Goal: Transaction & Acquisition: Subscribe to service/newsletter

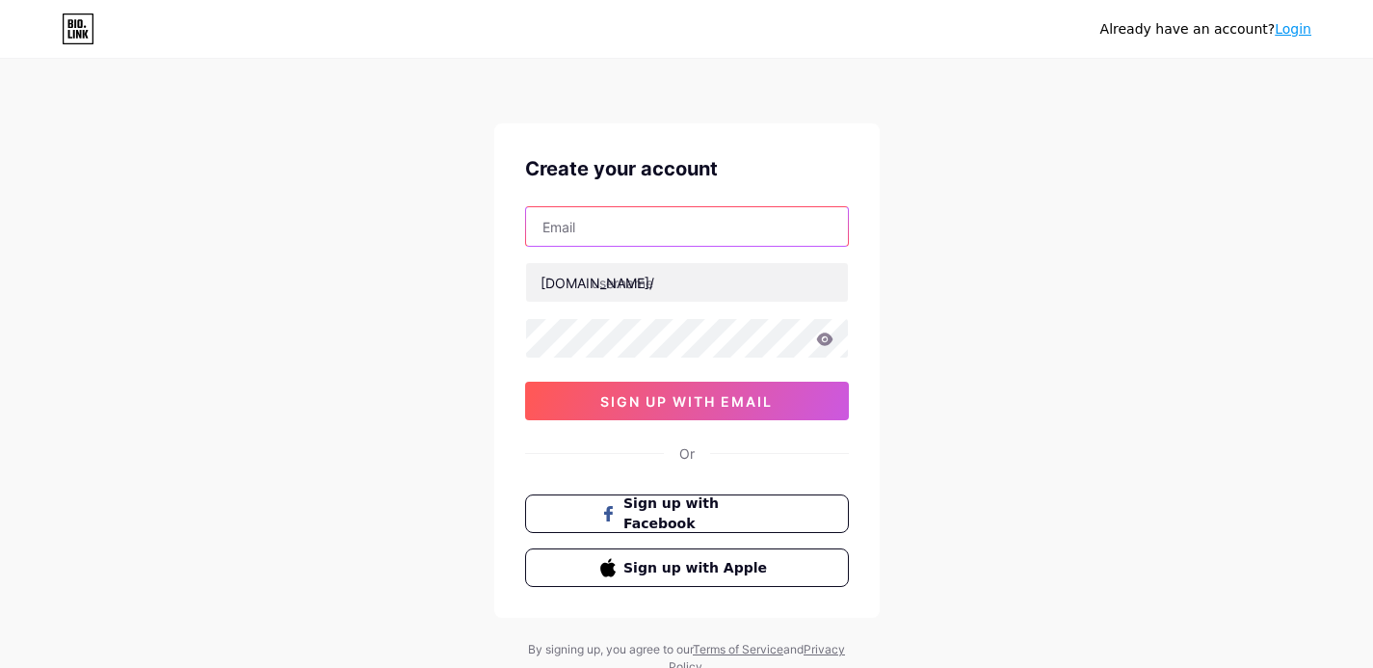
click at [669, 221] on input "text" at bounding box center [687, 226] width 322 height 39
type input "[PERSON_NAME][EMAIL_ADDRESS][DOMAIN_NAME]"
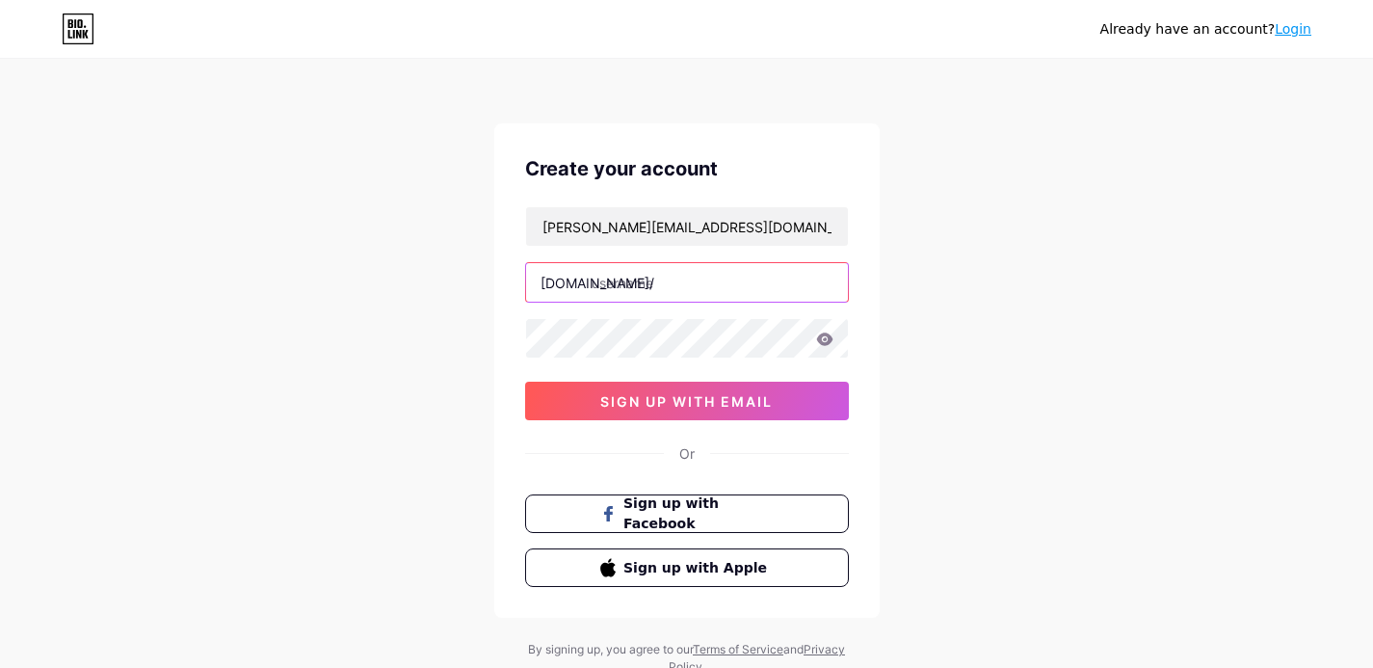
click at [634, 288] on input "text" at bounding box center [687, 282] width 322 height 39
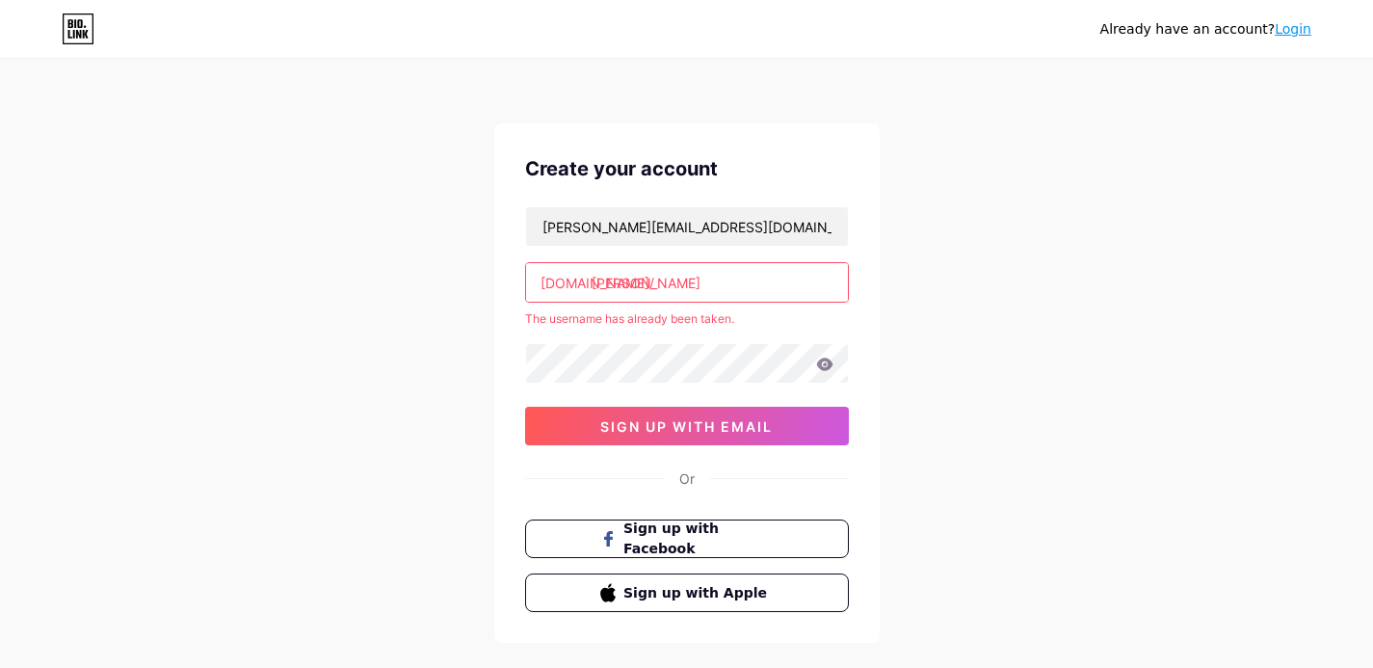
click at [633, 284] on input "[PERSON_NAME]" at bounding box center [687, 282] width 322 height 39
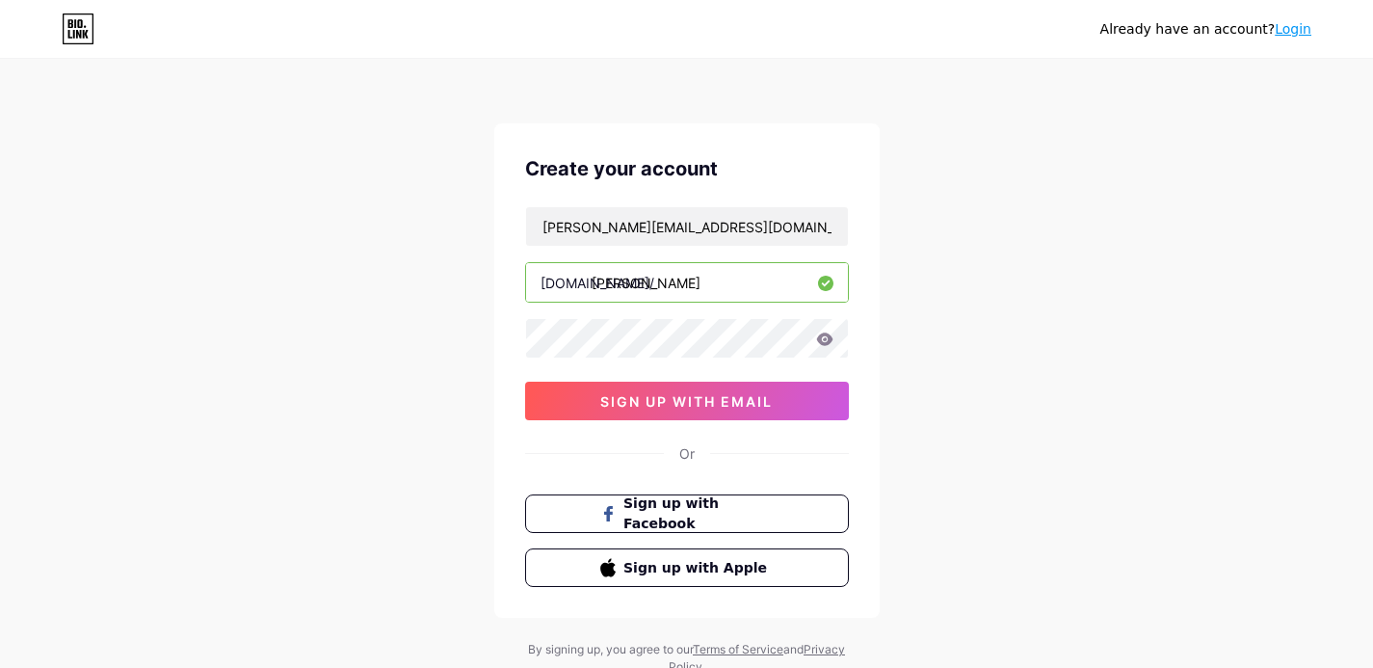
type input "[PERSON_NAME]"
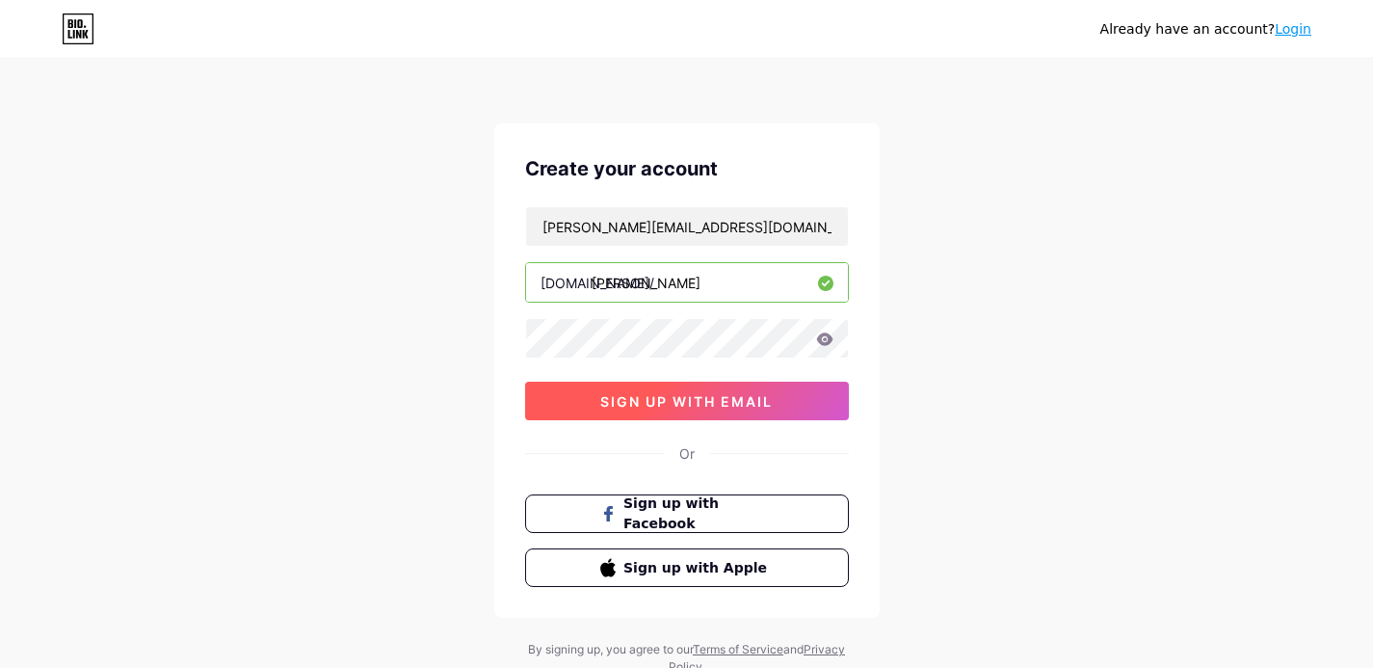
click at [716, 393] on span "sign up with email" at bounding box center [686, 401] width 172 height 16
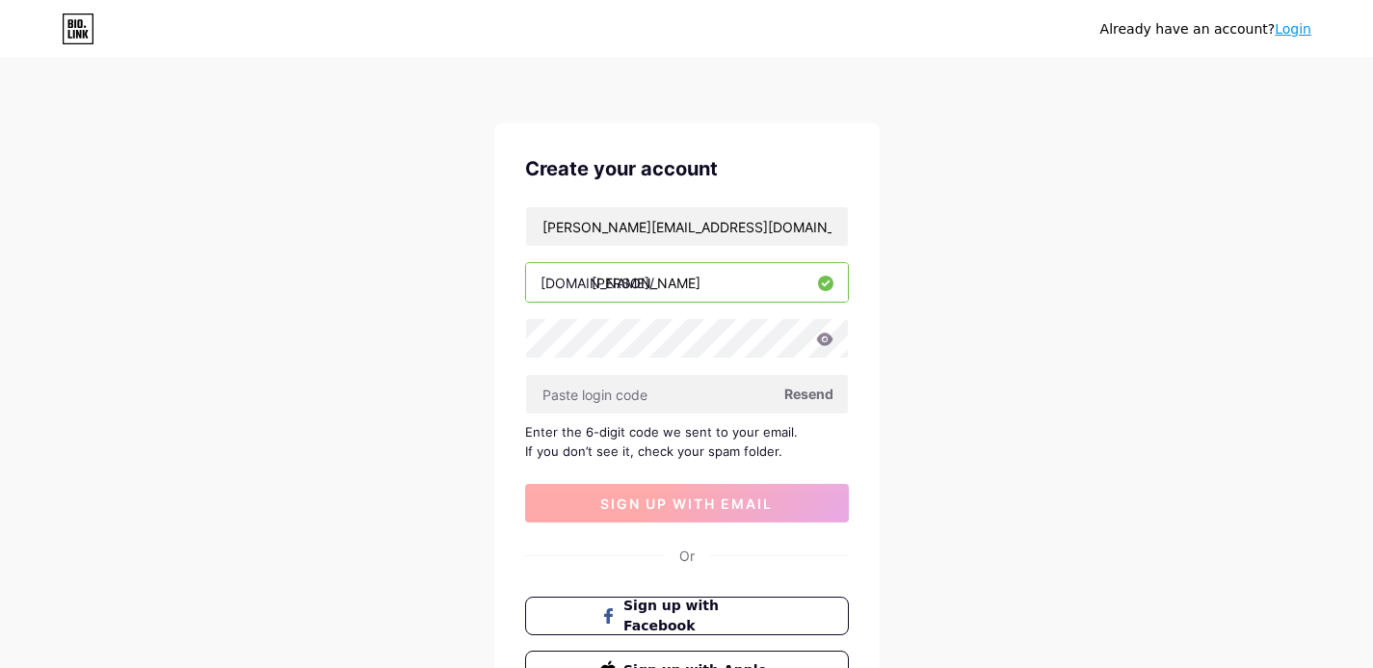
click at [716, 393] on input "text" at bounding box center [687, 394] width 322 height 39
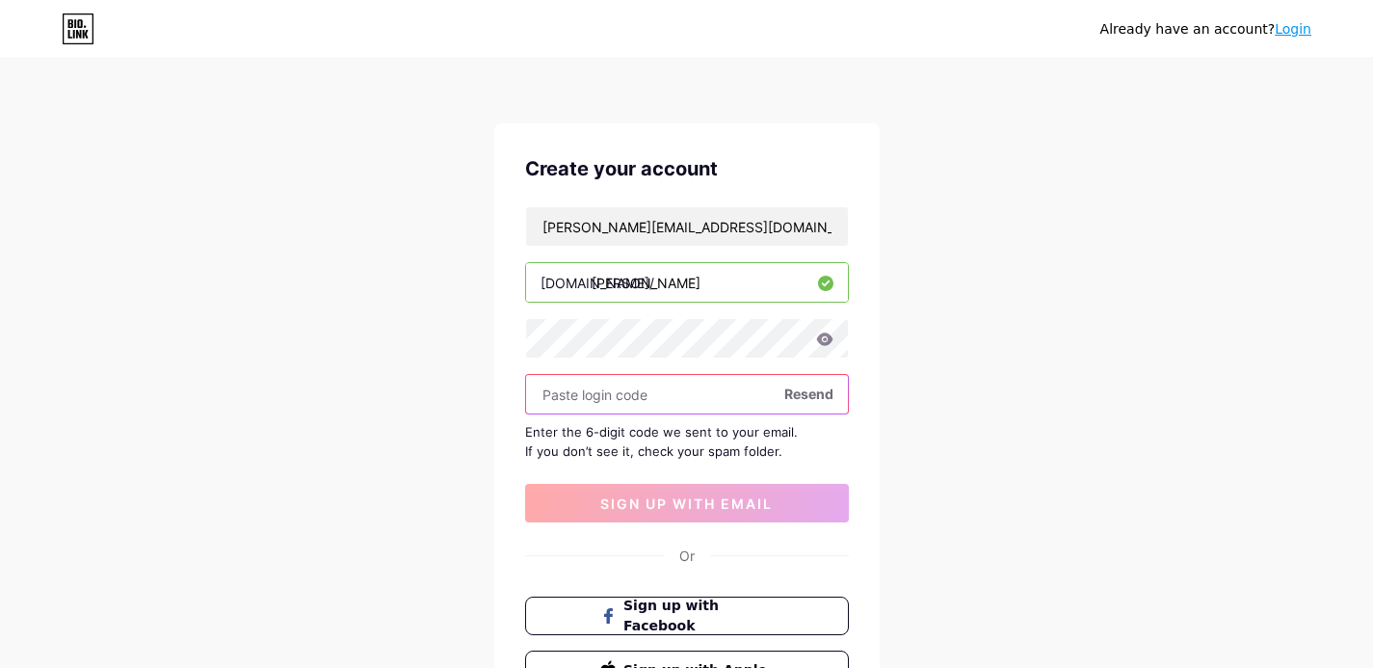
click at [656, 388] on input "text" at bounding box center [687, 394] width 322 height 39
click at [820, 385] on span "Resend" at bounding box center [808, 393] width 49 height 20
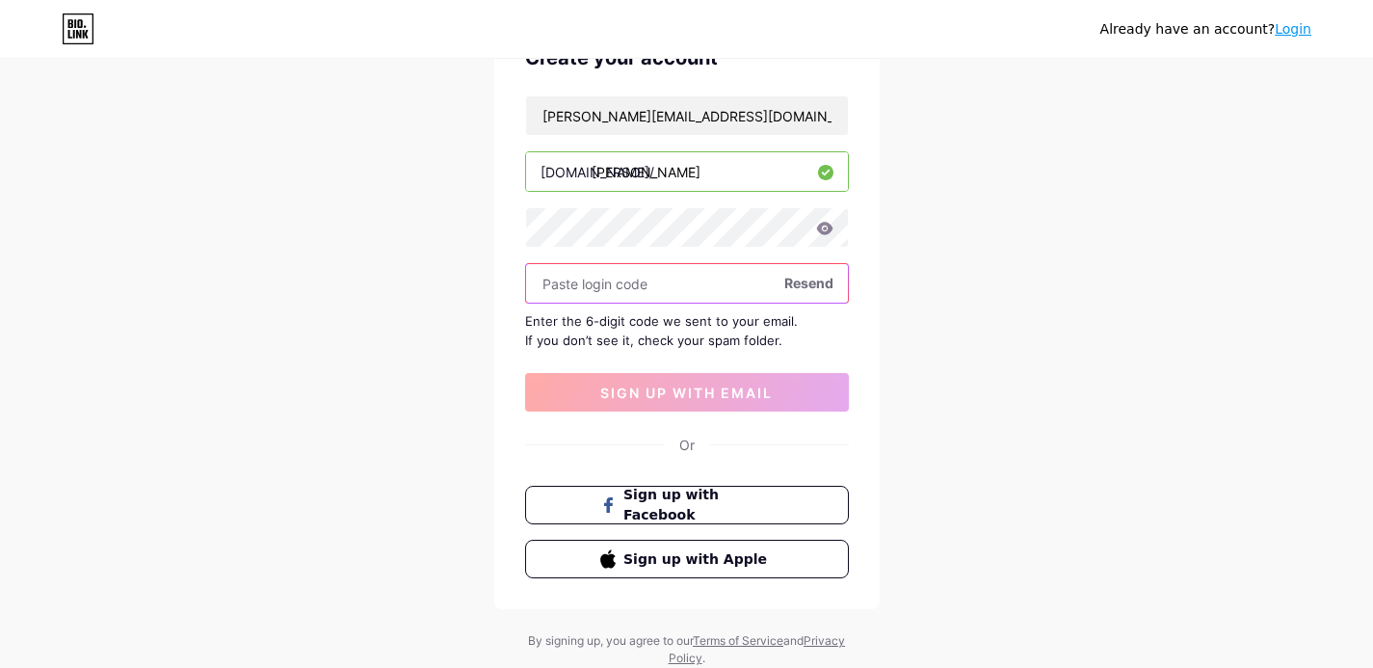
scroll to position [172, 0]
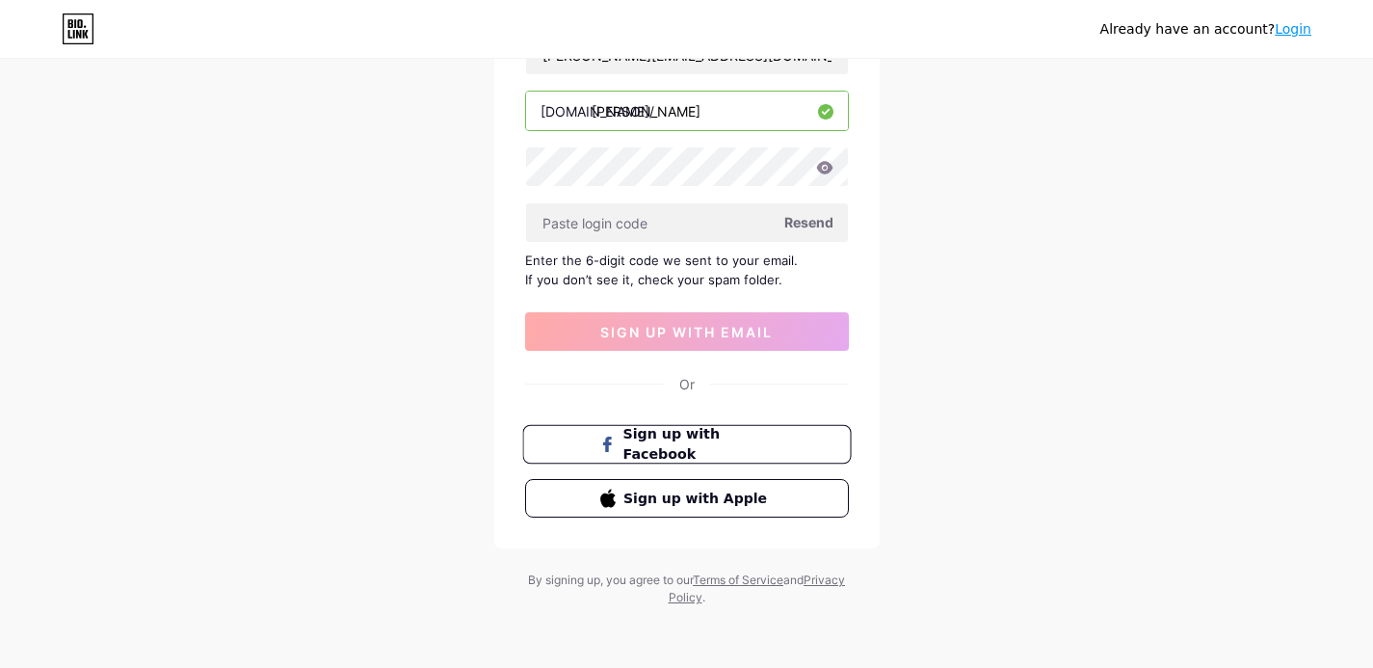
click at [693, 455] on button "Sign up with Facebook" at bounding box center [686, 445] width 329 height 40
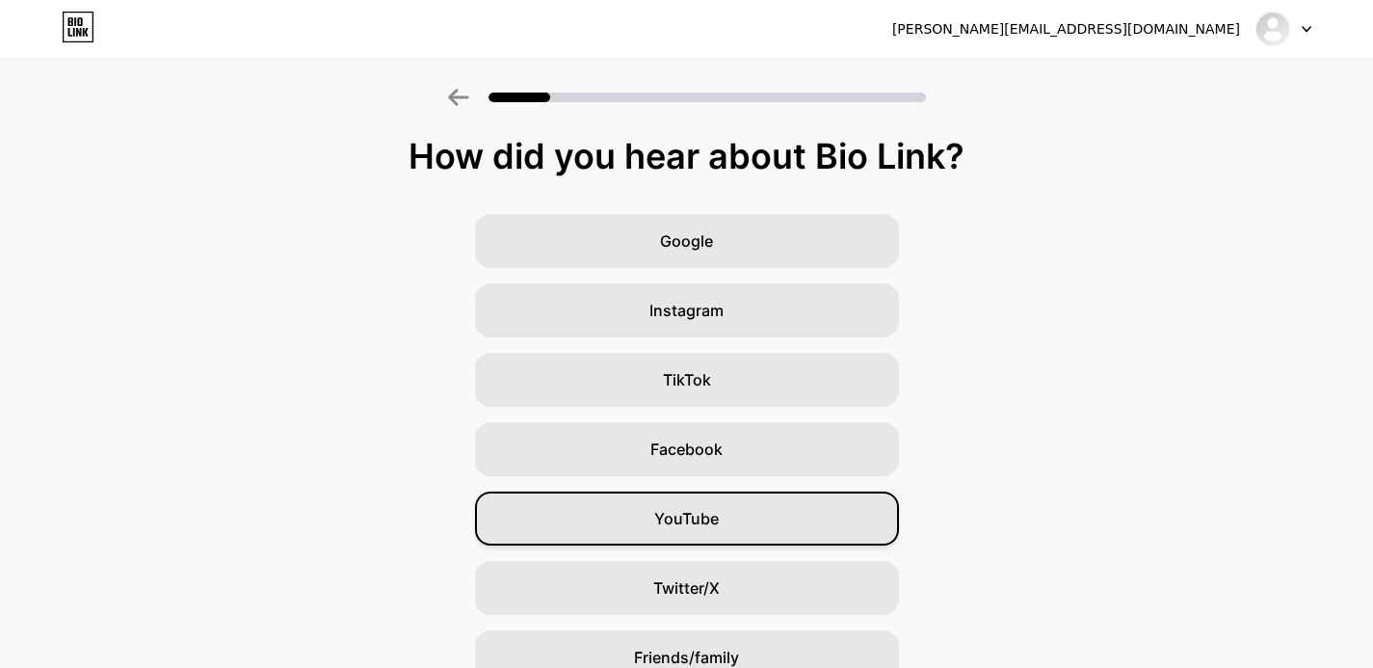
click at [683, 525] on span "YouTube" at bounding box center [686, 518] width 65 height 23
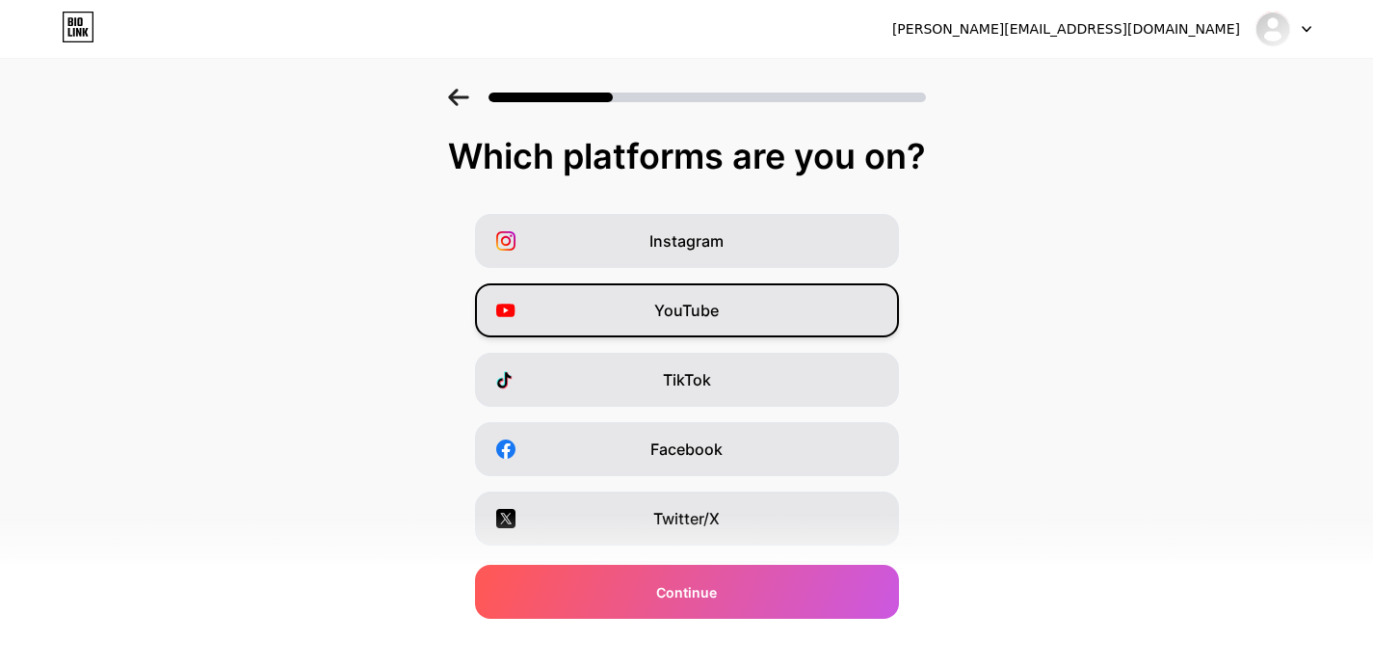
click at [732, 286] on div "YouTube" at bounding box center [687, 310] width 424 height 54
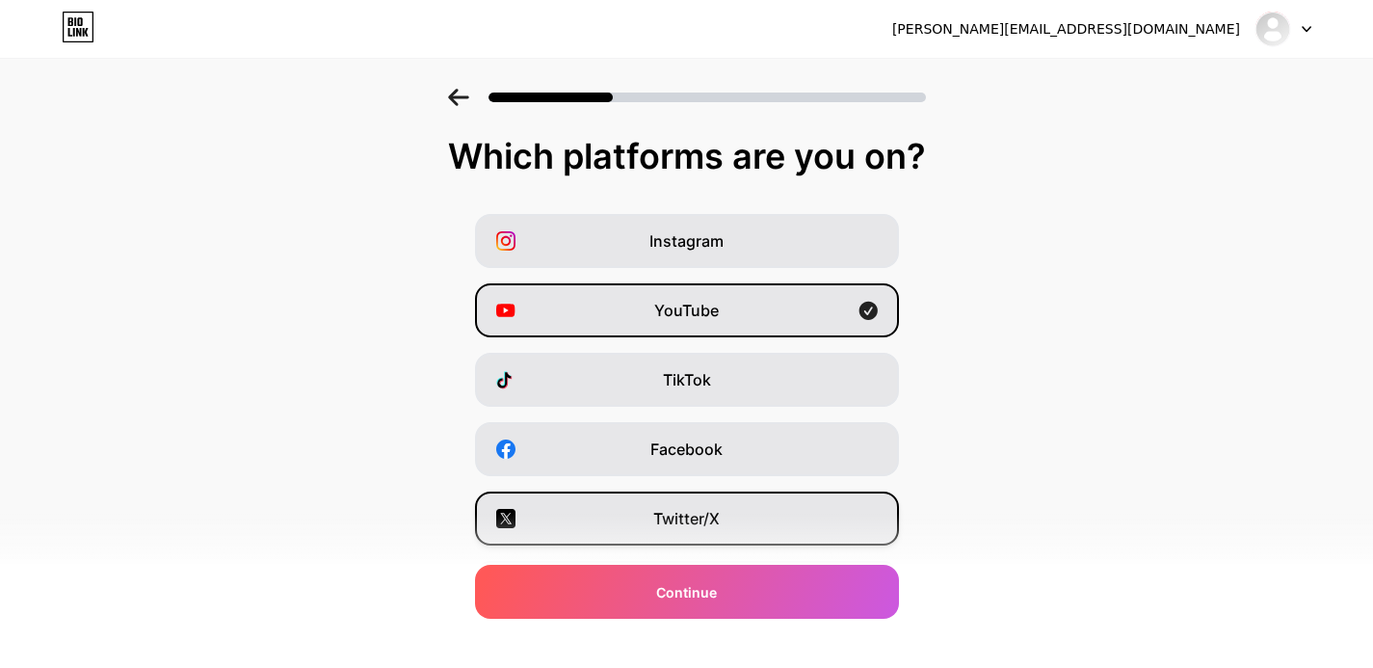
click at [667, 516] on span "Twitter/X" at bounding box center [686, 518] width 66 height 23
click at [658, 414] on div "Instagram YouTube TikTok Facebook Twitter/X Buy Me a Coffee Snapchat I have a w…" at bounding box center [687, 484] width 1354 height 540
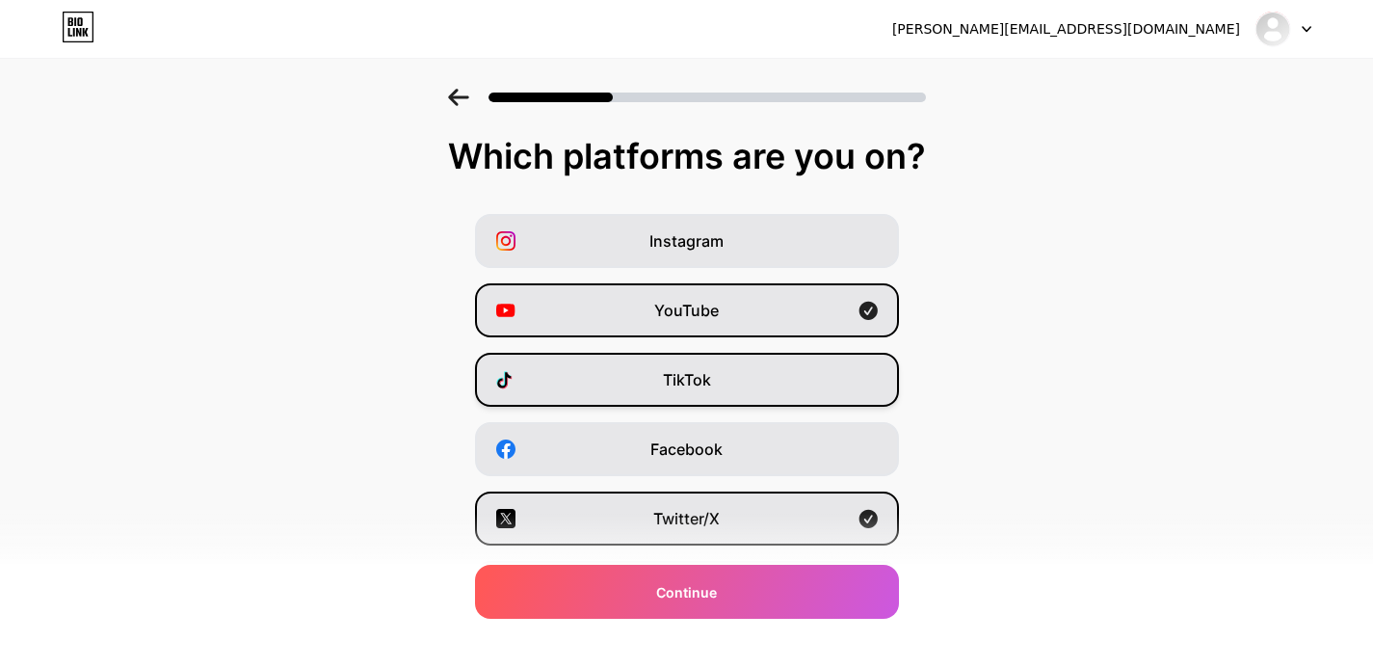
click at [655, 366] on div "TikTok" at bounding box center [687, 380] width 424 height 54
click at [631, 283] on div "YouTube" at bounding box center [687, 310] width 424 height 54
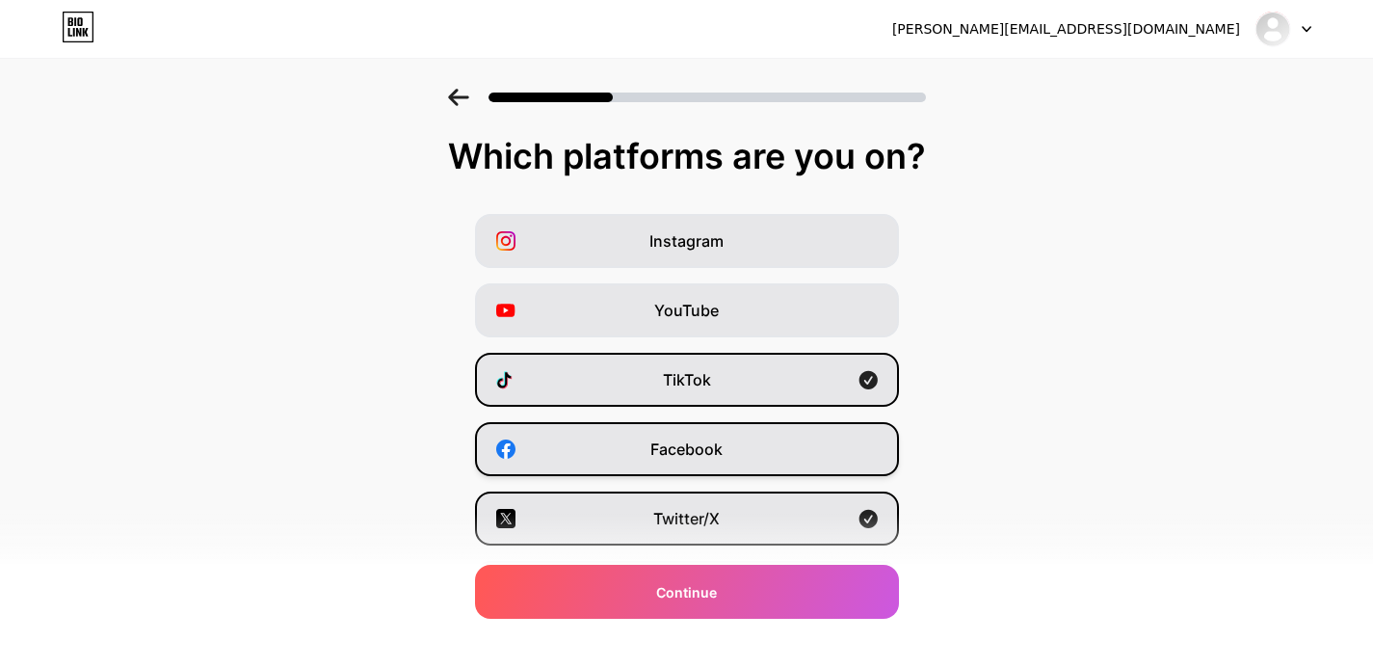
click at [720, 464] on div "Facebook" at bounding box center [687, 449] width 424 height 54
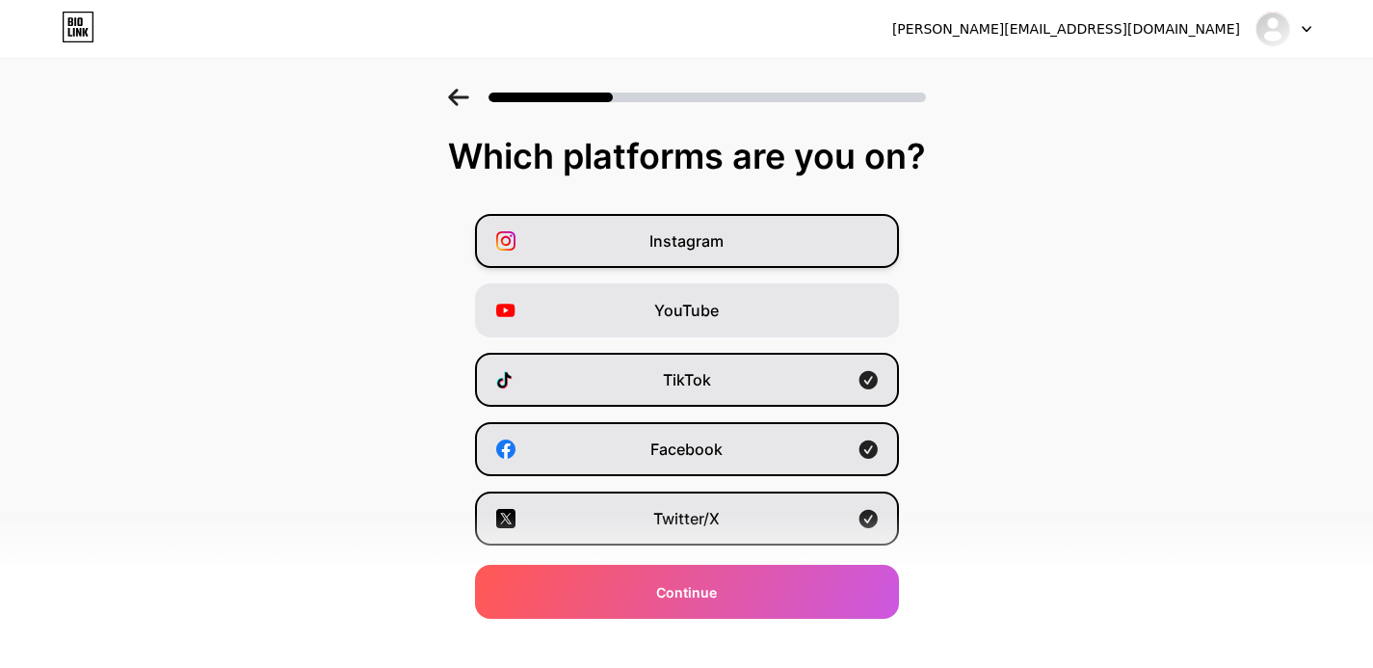
click at [681, 219] on div "Instagram" at bounding box center [687, 241] width 424 height 54
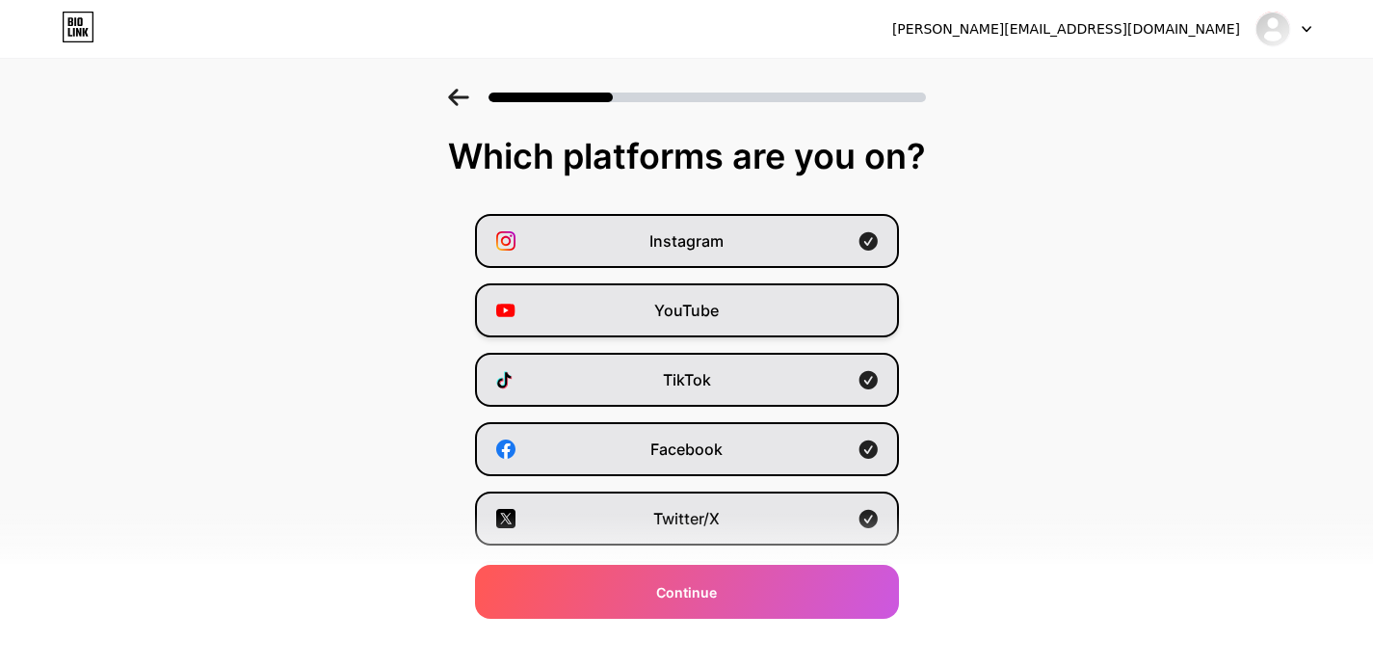
click at [715, 314] on span "YouTube" at bounding box center [686, 310] width 65 height 23
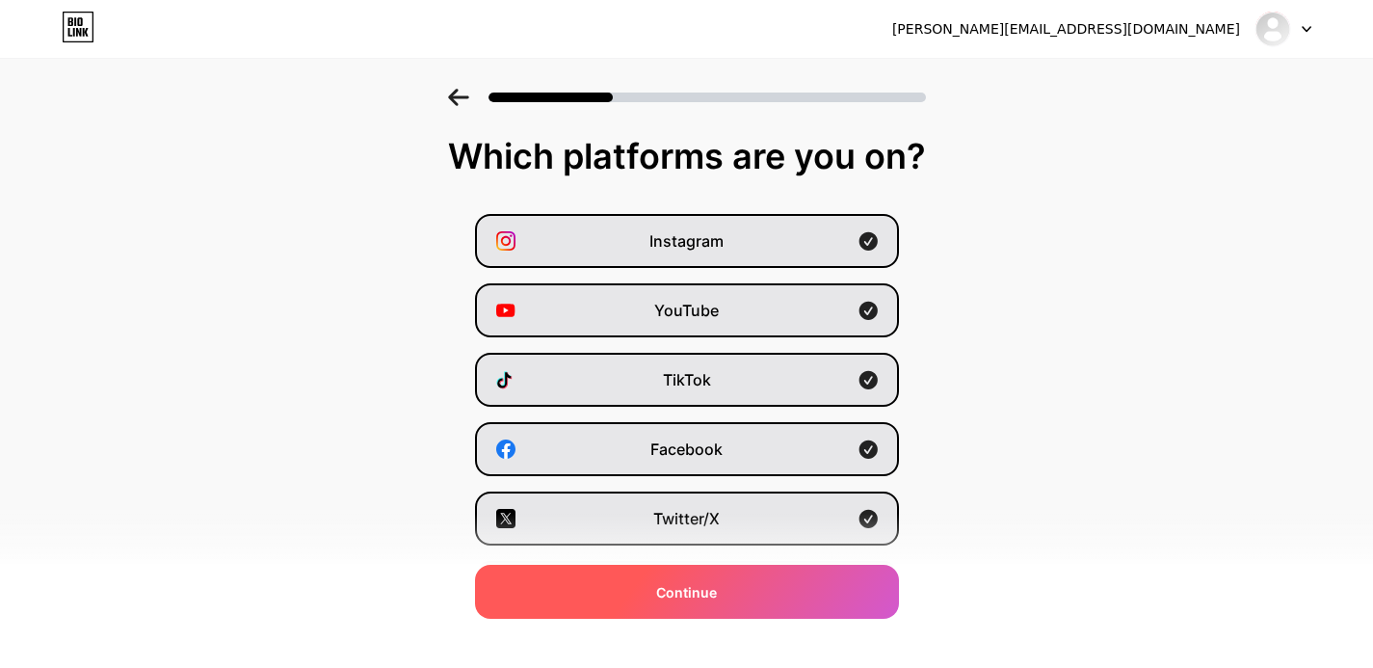
click at [788, 580] on div "Continue" at bounding box center [687, 592] width 424 height 54
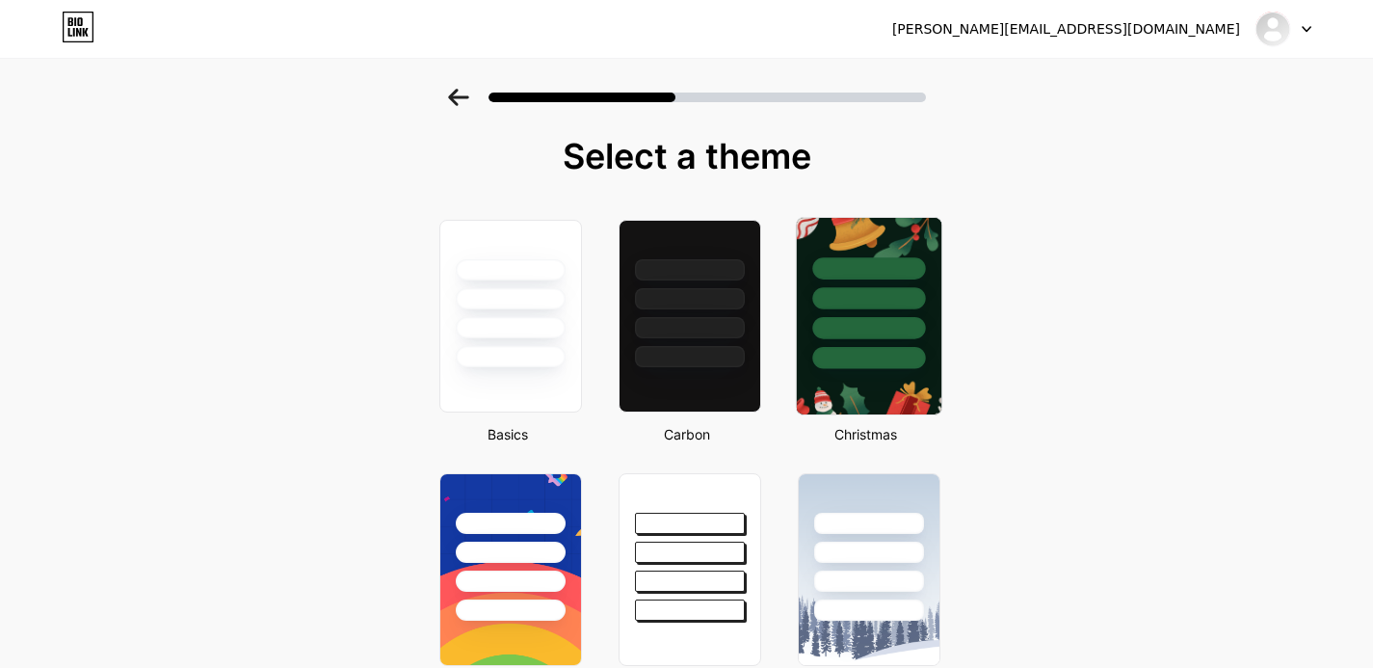
click at [835, 344] on div at bounding box center [868, 293] width 145 height 151
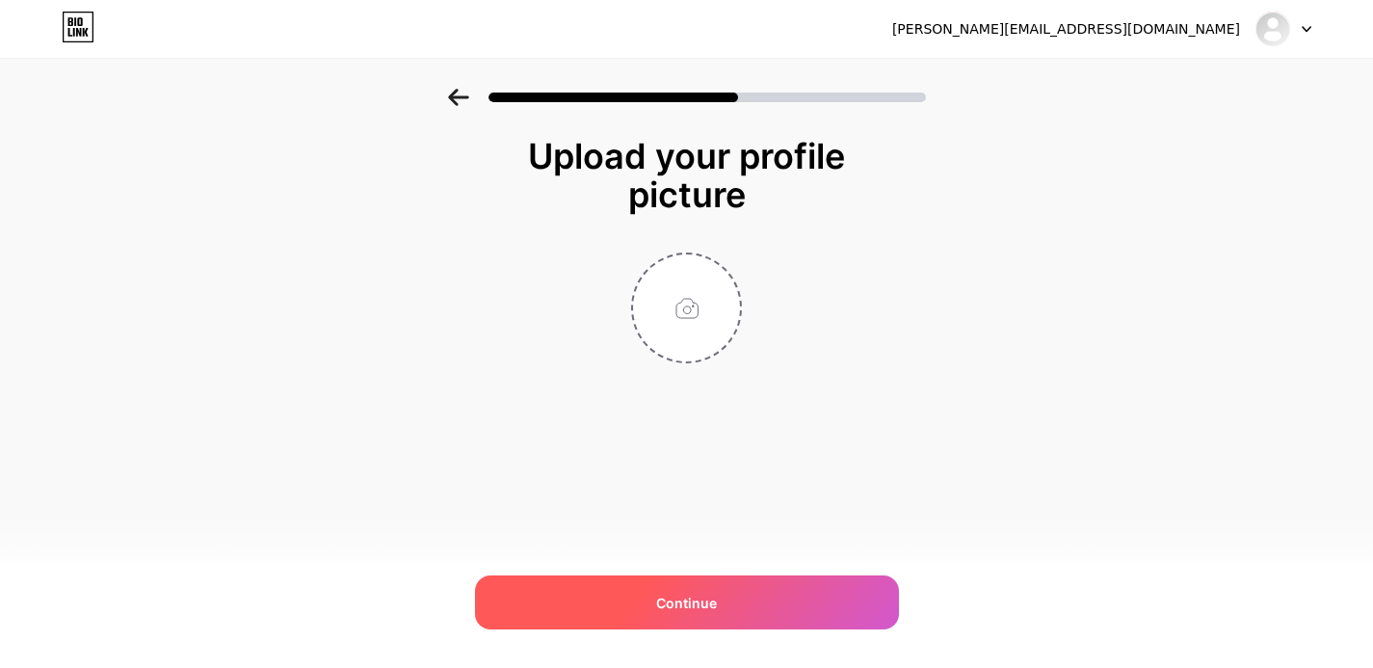
click at [724, 604] on div "Continue" at bounding box center [687, 602] width 424 height 54
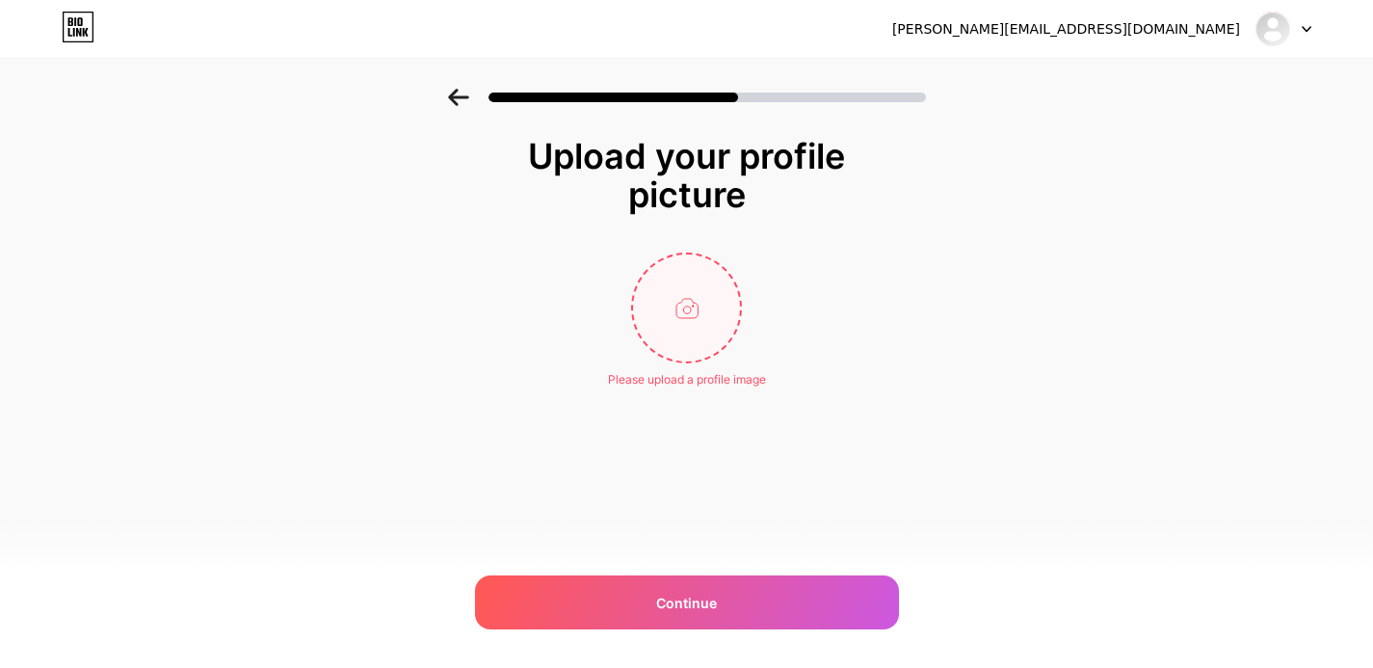
click at [683, 318] on input "file" at bounding box center [686, 307] width 107 height 107
type input "C:\fakepath\Cartoon Character Icon with Bold Text (1).png"
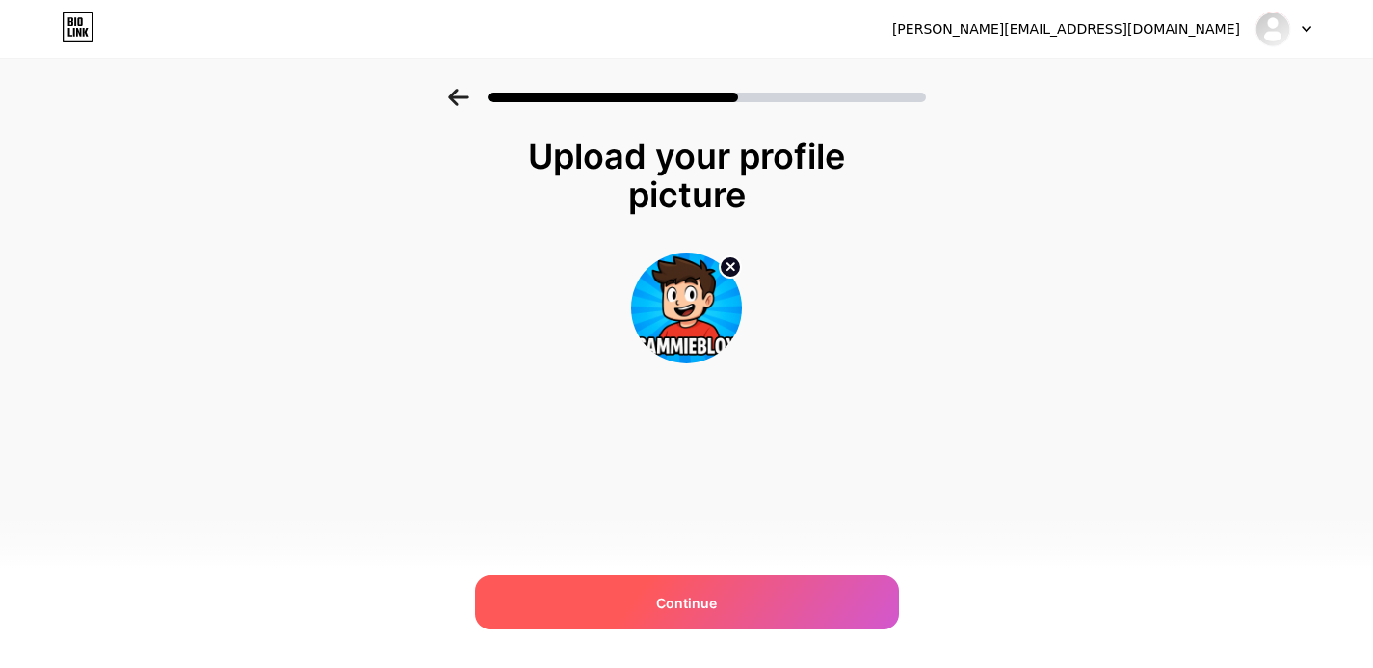
click at [659, 595] on span "Continue" at bounding box center [686, 603] width 61 height 20
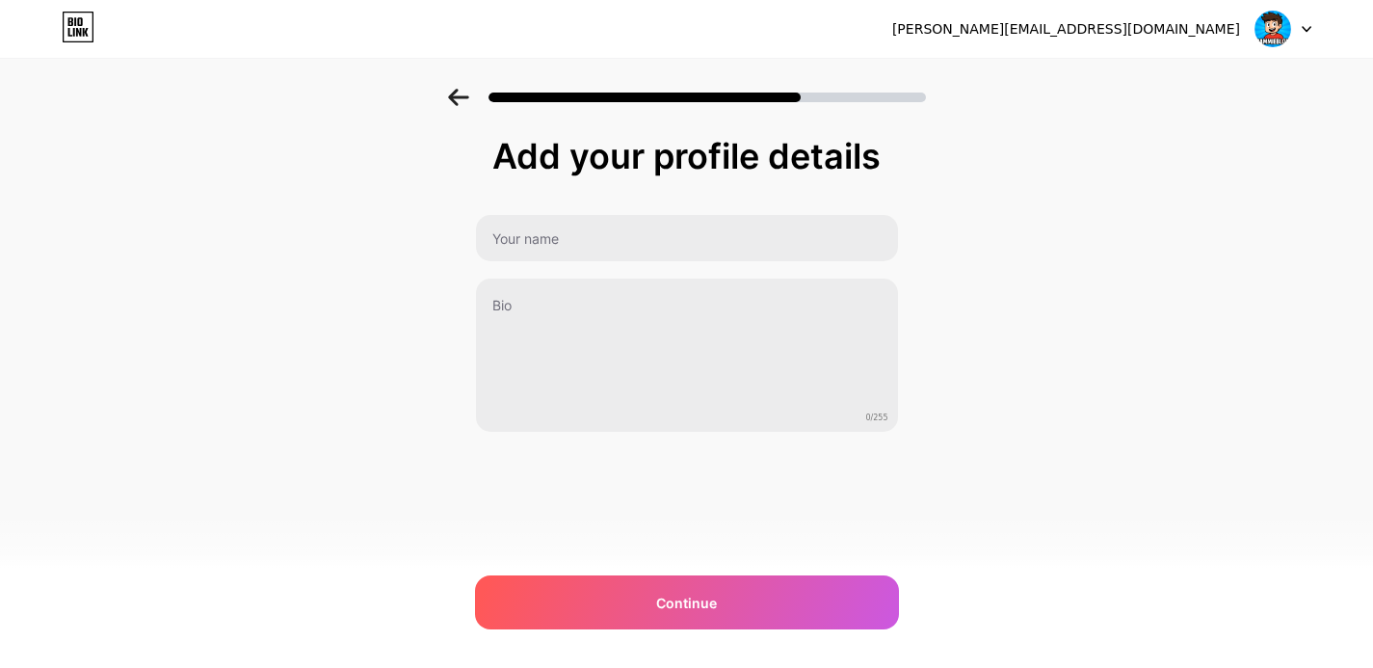
click at [566, 209] on div "Add your profile details 0/255 Continue Error" at bounding box center [687, 285] width 424 height 296
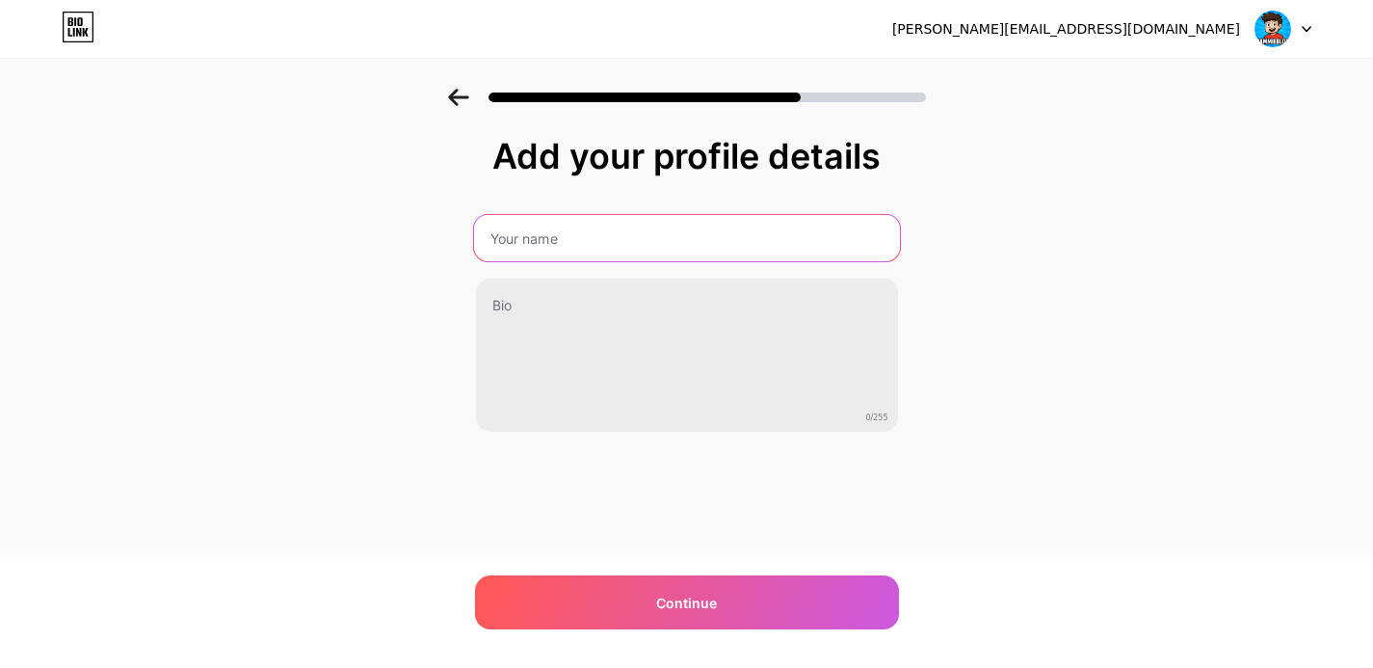
click at [577, 237] on input "text" at bounding box center [686, 238] width 426 height 46
type input "Sam"
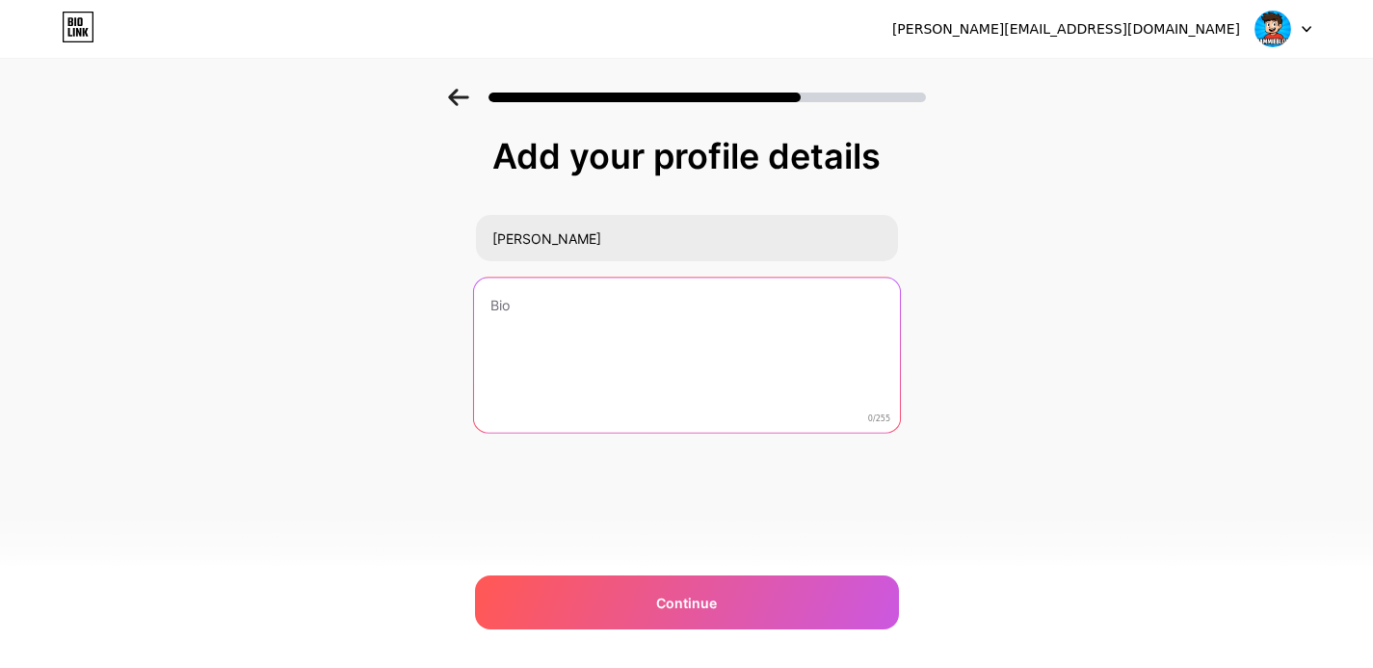
click at [595, 315] on textarea at bounding box center [686, 355] width 426 height 157
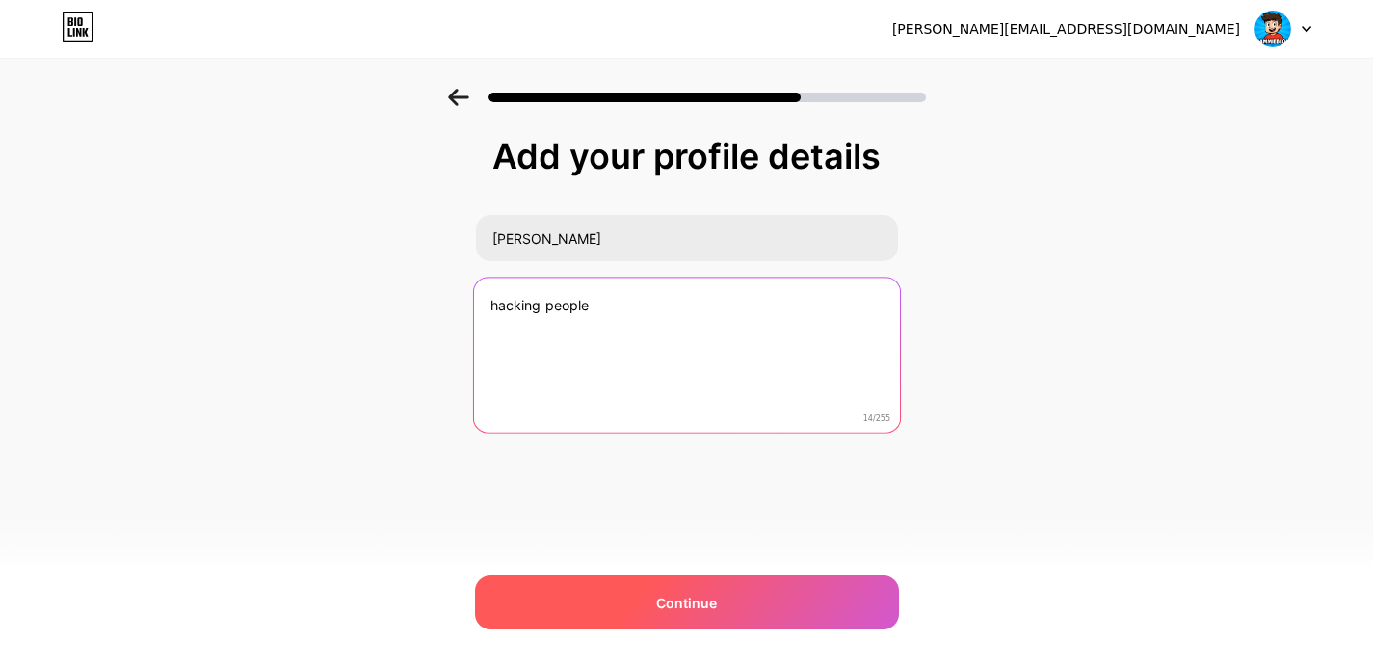
type textarea "hacking people"
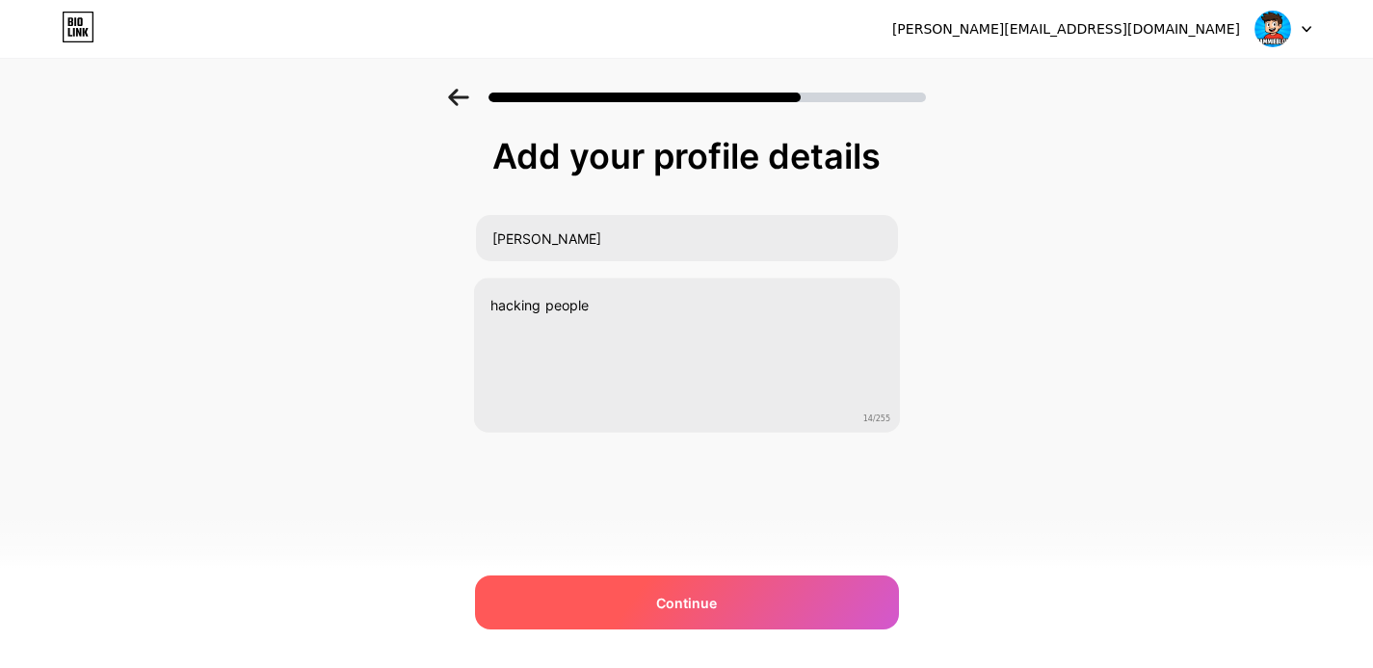
click at [669, 620] on div "Continue" at bounding box center [687, 602] width 424 height 54
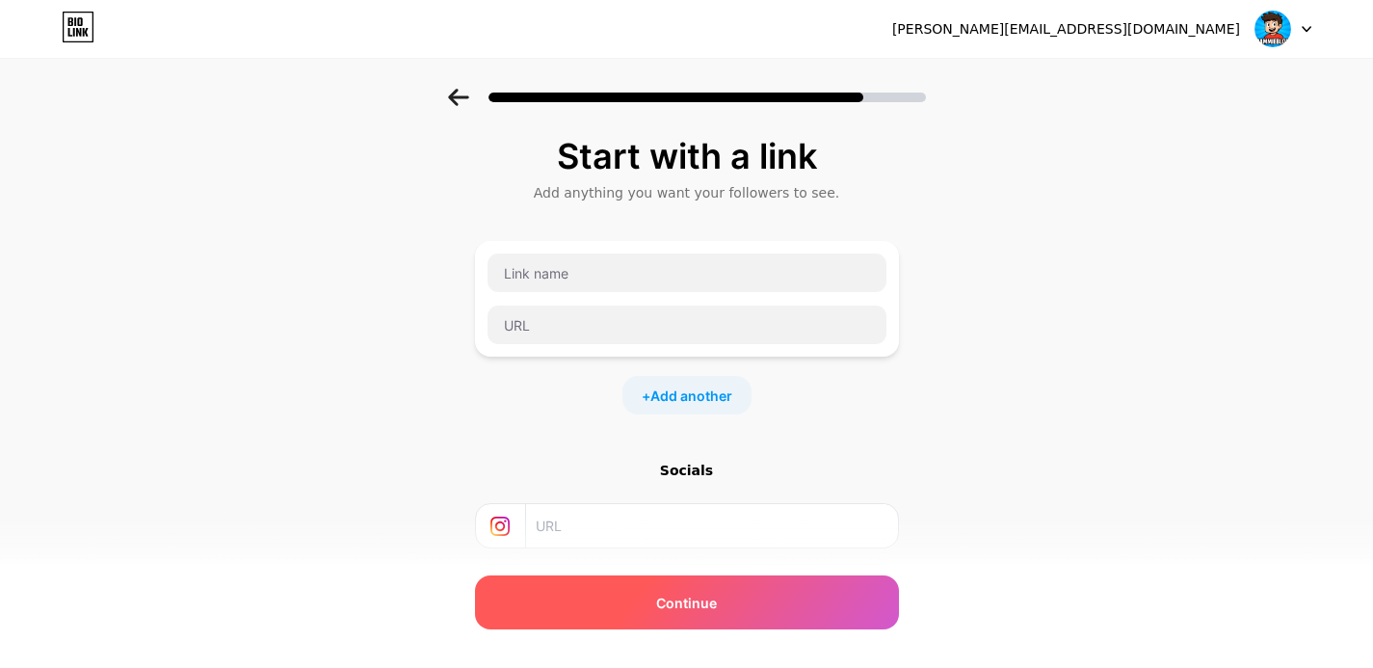
click at [669, 607] on span "Continue" at bounding box center [686, 603] width 61 height 20
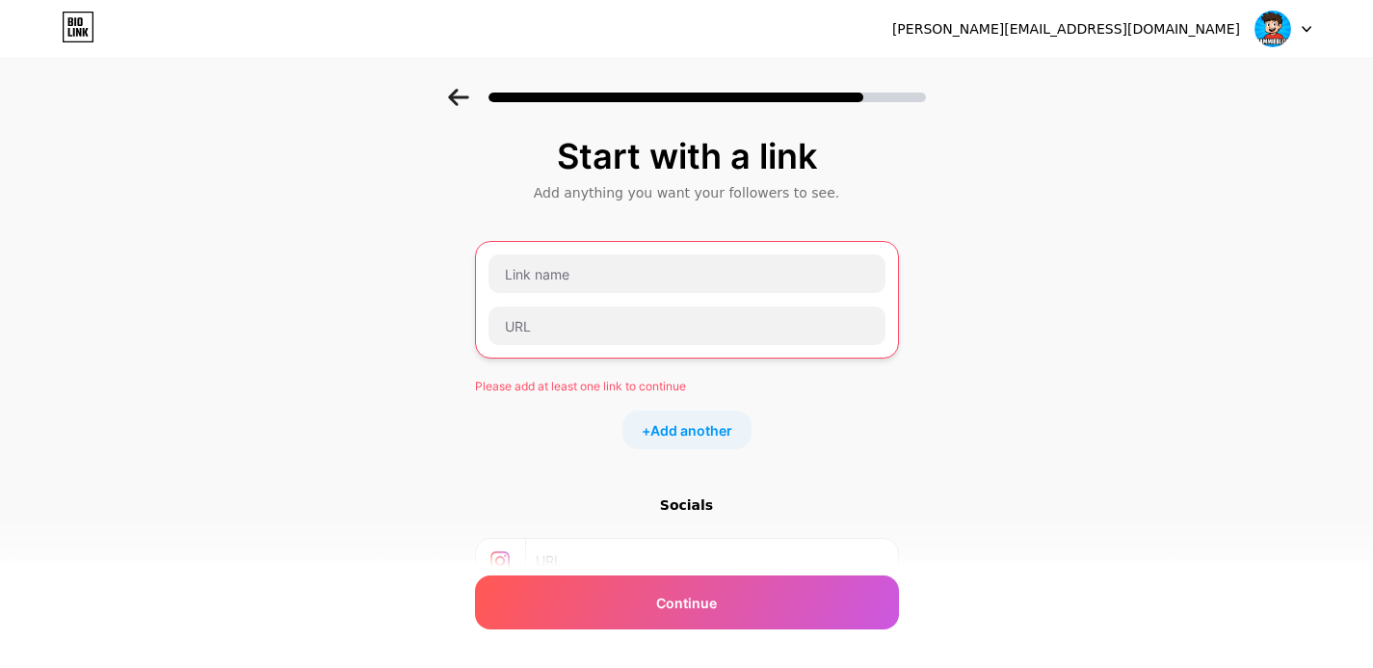
click at [563, 299] on div at bounding box center [687, 299] width 399 height 92
click at [578, 276] on input "text" at bounding box center [687, 273] width 397 height 39
click at [634, 282] on input "text" at bounding box center [687, 273] width 397 height 39
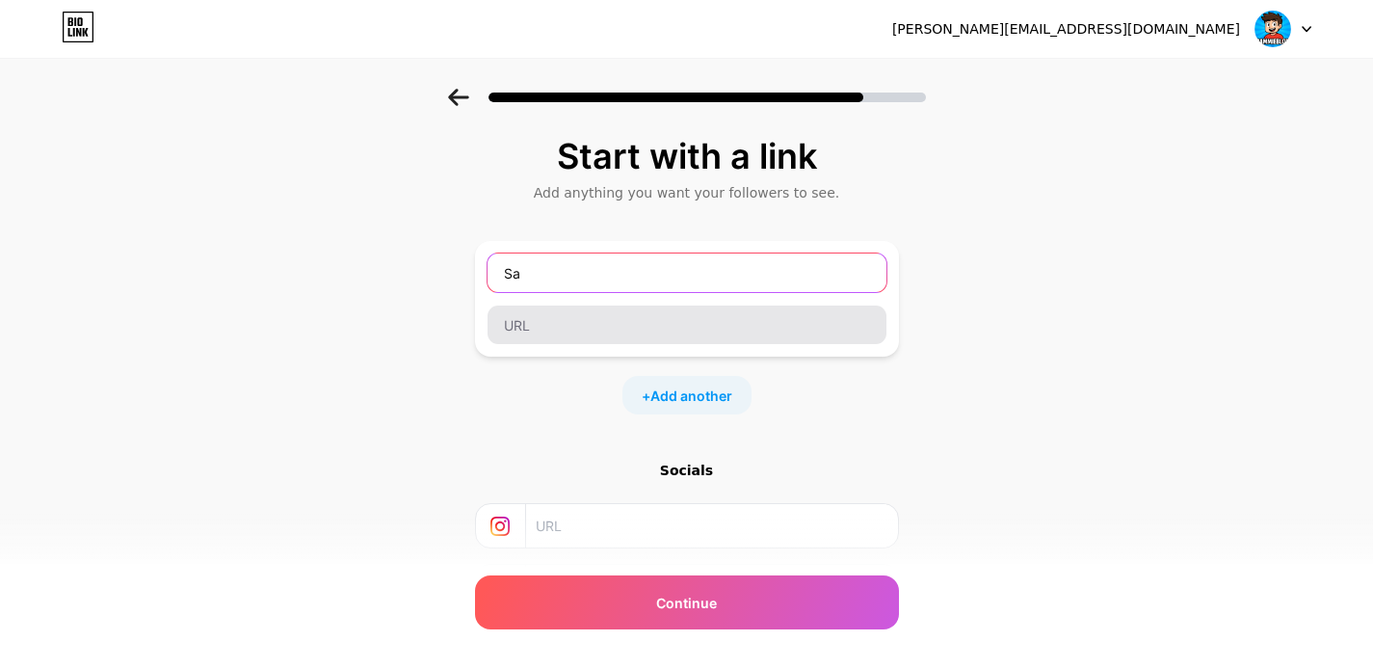
type input "S"
type input "Dc"
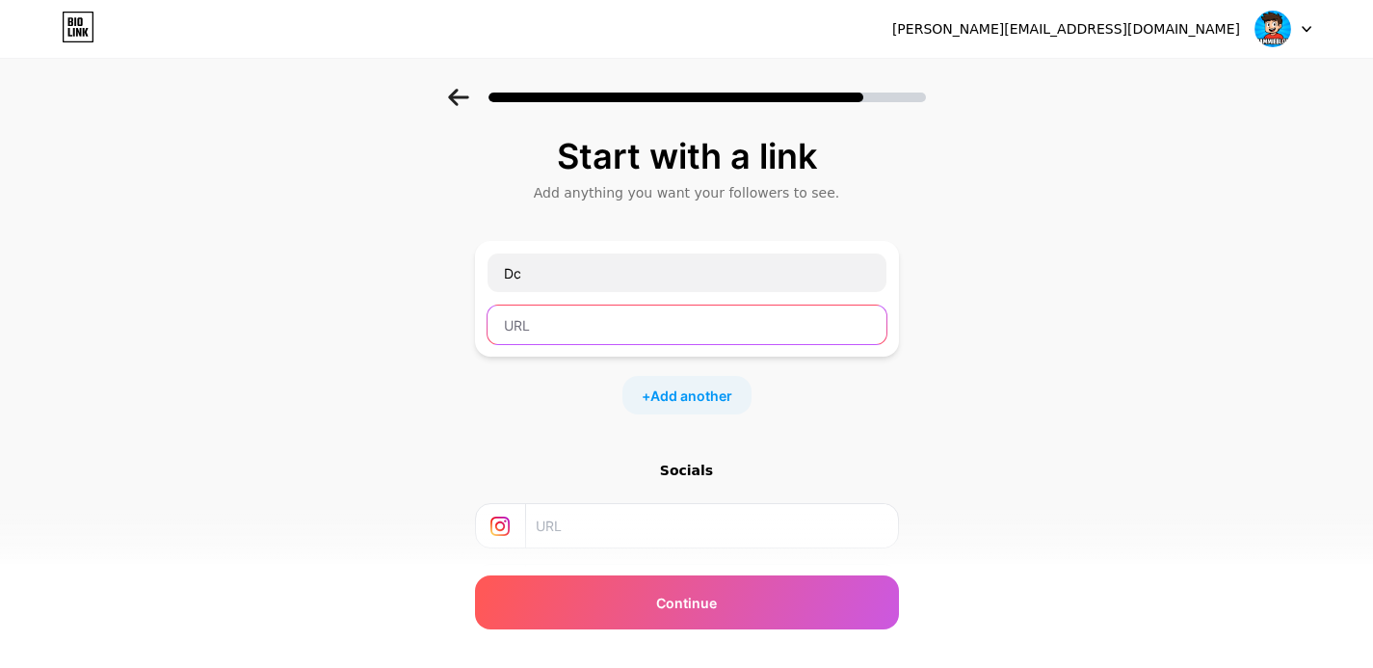
click at [550, 319] on input "text" at bounding box center [687, 324] width 399 height 39
paste input "https://discord.gg/bKg9eSYh"
type input "https://discord.gg/bKg9eSYh"
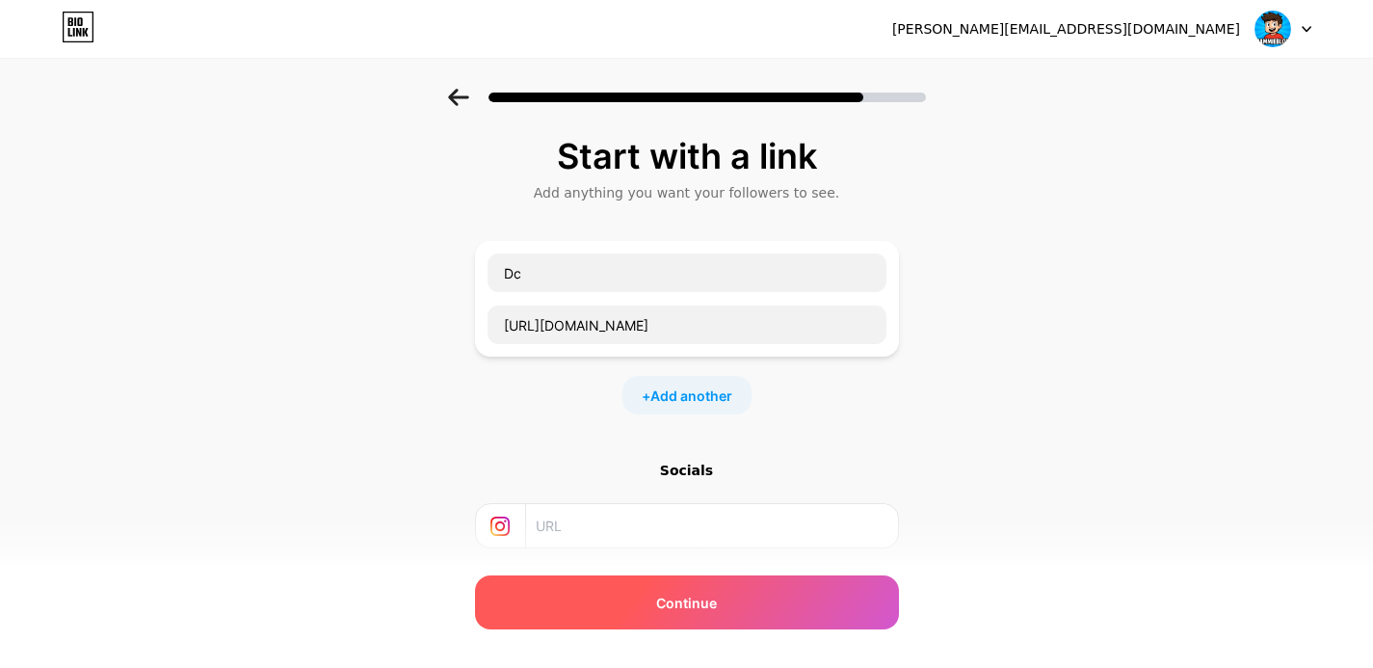
click at [698, 598] on span "Continue" at bounding box center [686, 603] width 61 height 20
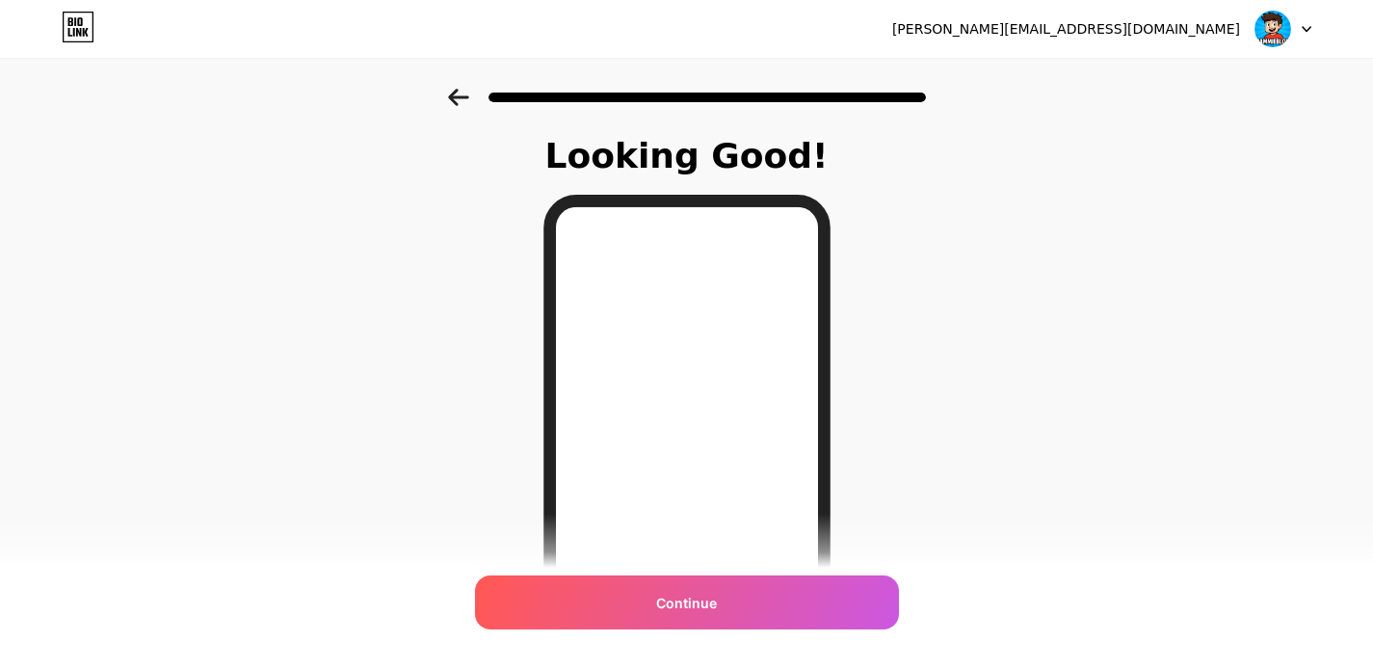
click at [698, 598] on span "Continue" at bounding box center [686, 603] width 61 height 20
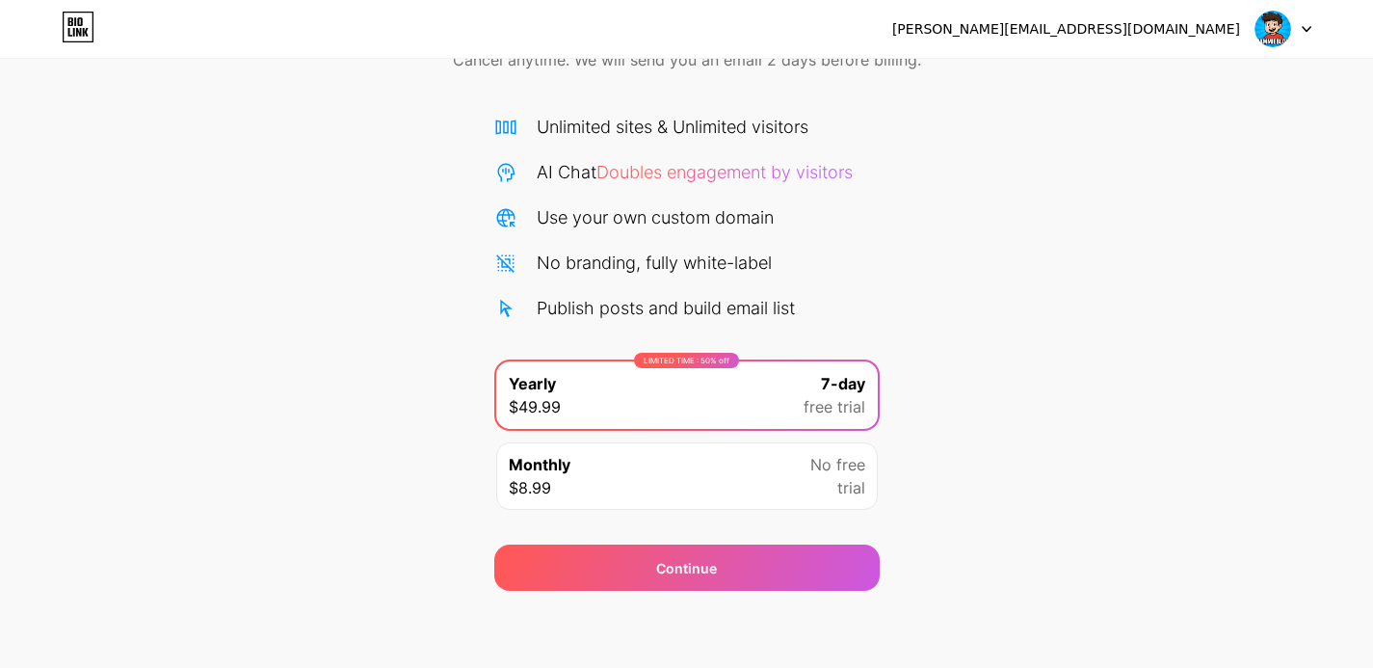
scroll to position [104, 0]
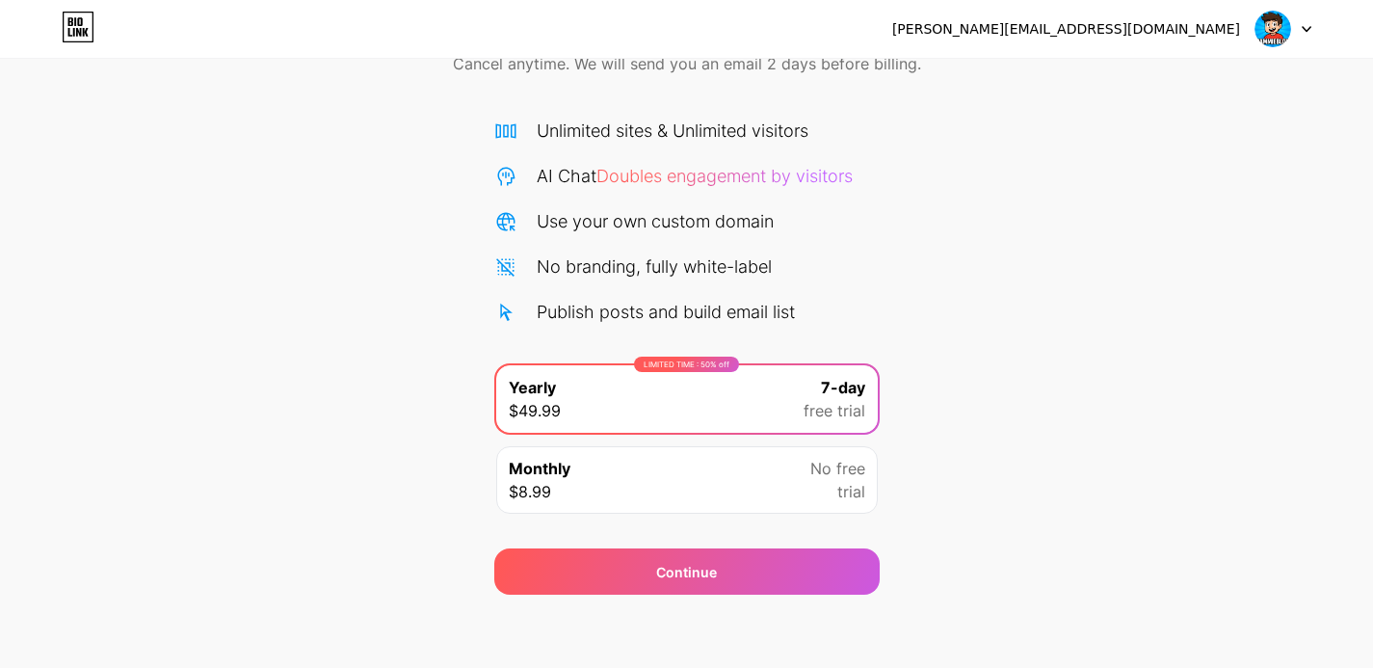
click at [619, 484] on div "Monthly $8.99 No free trial" at bounding box center [687, 479] width 382 height 67
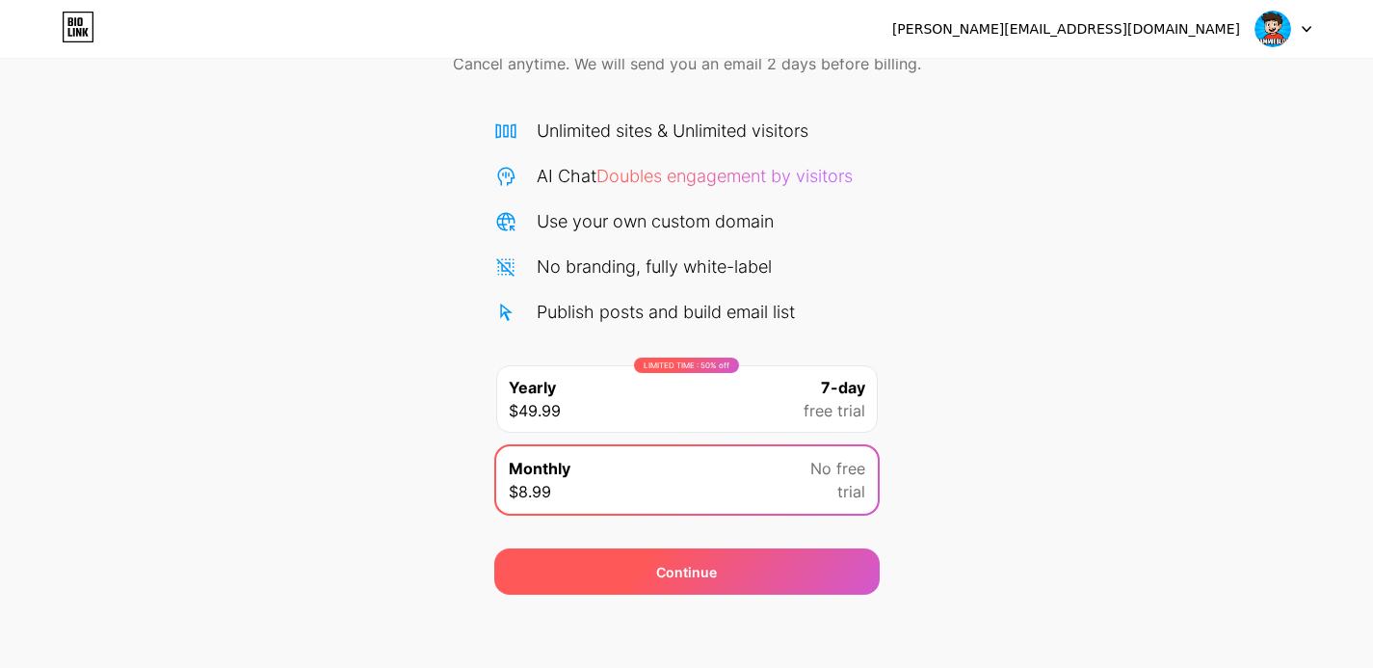
click at [678, 573] on span "Continue" at bounding box center [686, 572] width 61 height 20
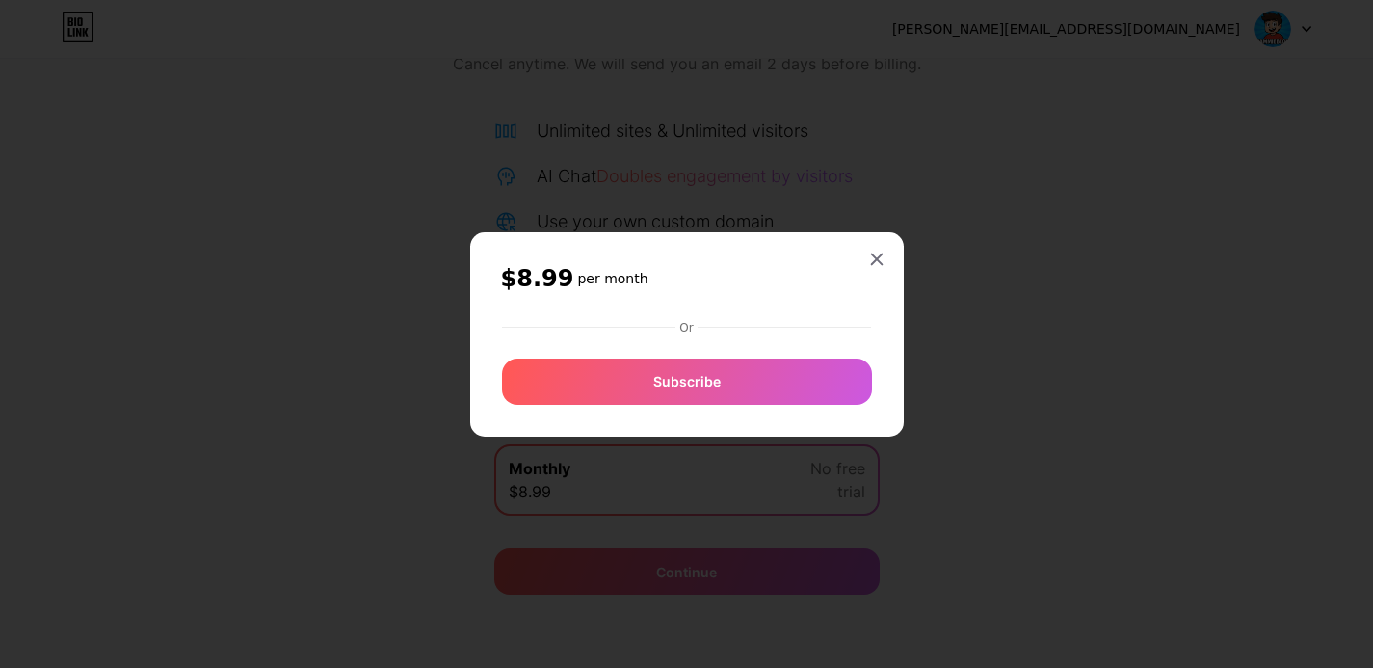
click at [902, 258] on div "$8.99 per month Or Subscribe" at bounding box center [687, 334] width 434 height 204
click at [888, 258] on div at bounding box center [876, 259] width 35 height 35
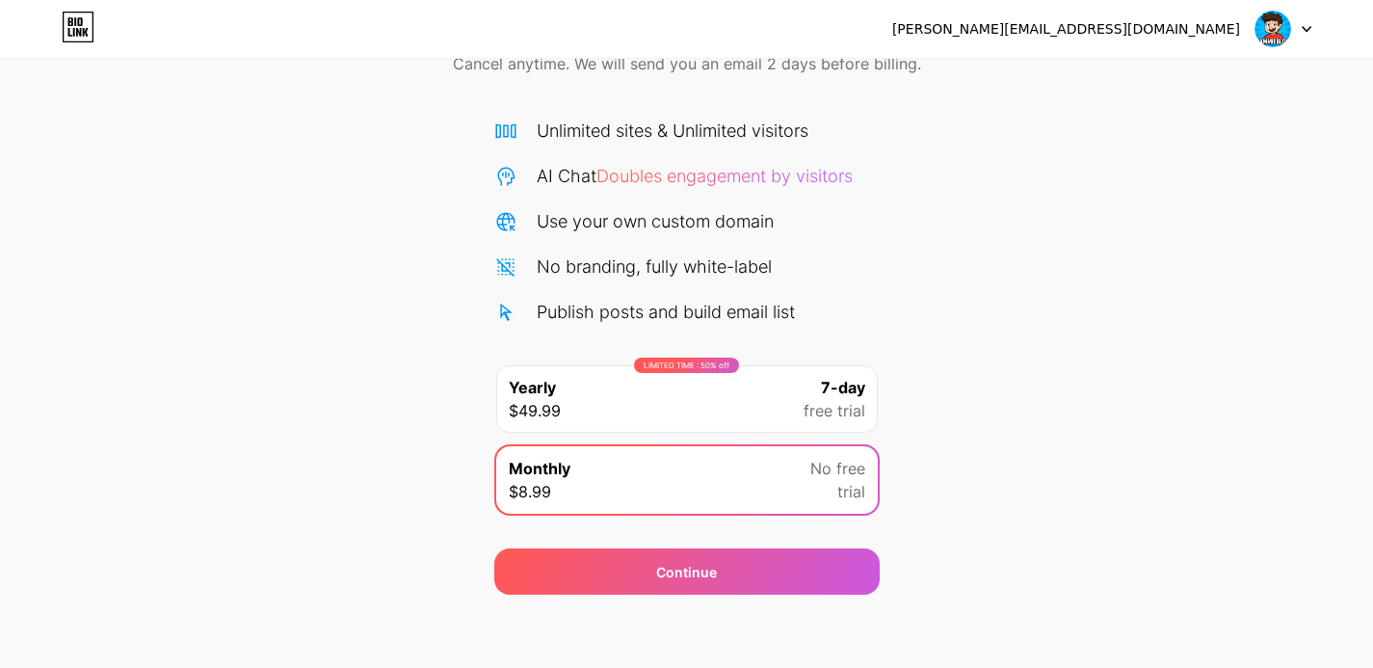
click at [870, 254] on div "No branding, fully white-label" at bounding box center [686, 266] width 385 height 26
click at [1264, 38] on img at bounding box center [1273, 29] width 37 height 37
